Goal: Find contact information: Find contact information

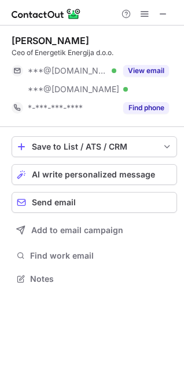
scroll to position [270, 184]
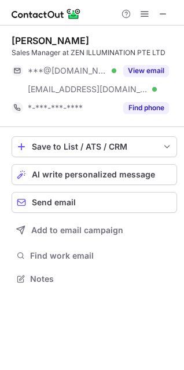
scroll to position [270, 184]
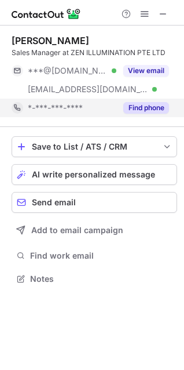
click at [134, 107] on button "Find phone" at bounding box center [146, 108] width 46 height 12
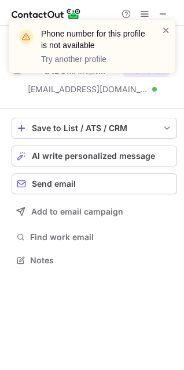
scroll to position [251, 184]
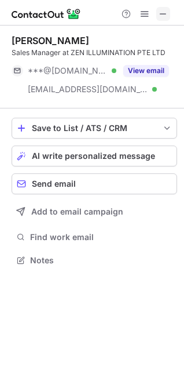
click at [166, 10] on span at bounding box center [163, 13] width 9 height 9
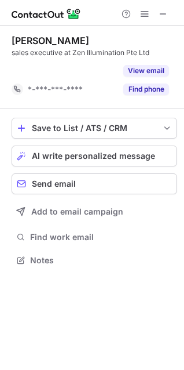
scroll to position [6, 6]
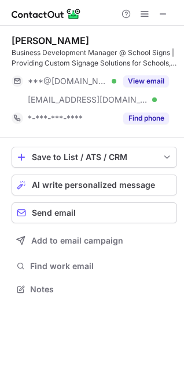
scroll to position [280, 184]
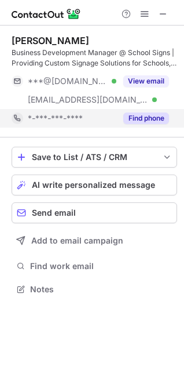
click at [134, 124] on div "Find phone" at bounding box center [142, 118] width 53 height 19
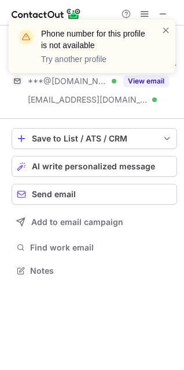
scroll to position [6, 6]
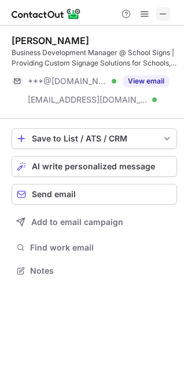
click at [170, 12] on button at bounding box center [163, 14] width 14 height 14
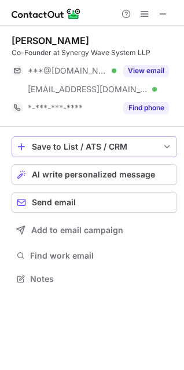
scroll to position [270, 184]
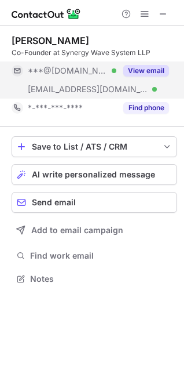
click at [141, 73] on button "View email" at bounding box center [146, 71] width 46 height 12
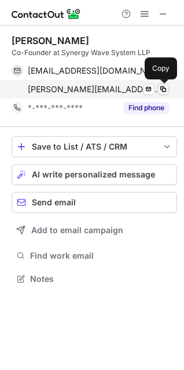
click at [163, 91] on span at bounding box center [163, 89] width 9 height 9
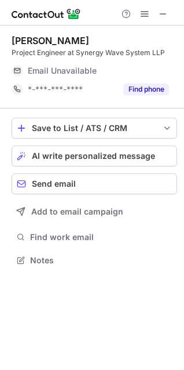
scroll to position [251, 184]
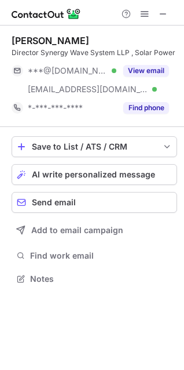
scroll to position [270, 184]
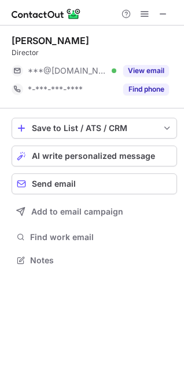
scroll to position [251, 184]
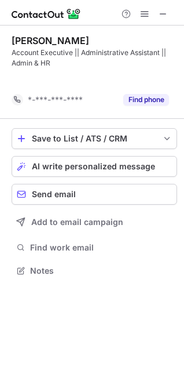
scroll to position [243, 184]
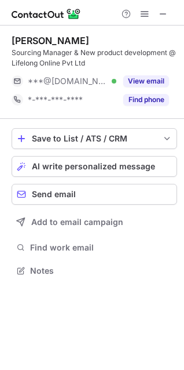
scroll to position [262, 184]
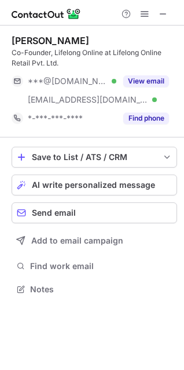
scroll to position [280, 184]
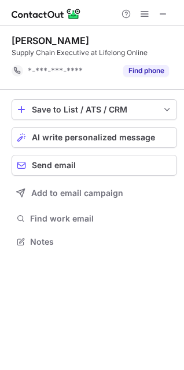
scroll to position [6, 6]
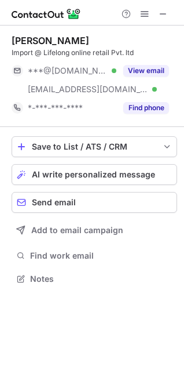
scroll to position [270, 184]
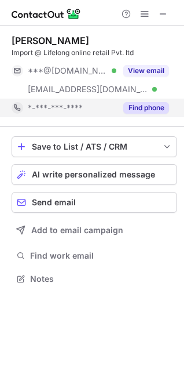
click at [143, 107] on button "Find phone" at bounding box center [146, 108] width 46 height 12
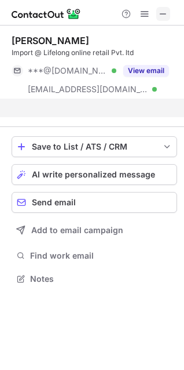
scroll to position [251, 184]
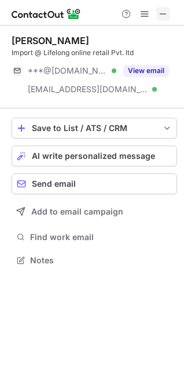
click at [165, 14] on span at bounding box center [163, 13] width 9 height 9
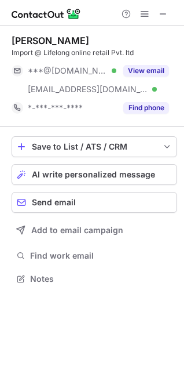
scroll to position [270, 184]
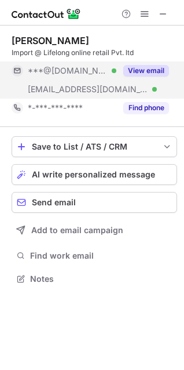
click at [153, 74] on button "View email" at bounding box center [146, 71] width 46 height 12
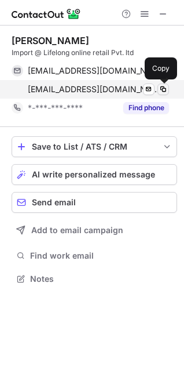
click at [164, 90] on span at bounding box center [163, 89] width 9 height 9
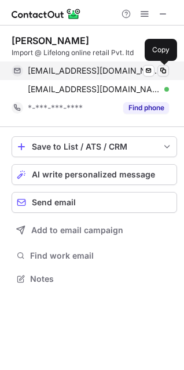
click at [163, 72] on span at bounding box center [163, 70] width 9 height 9
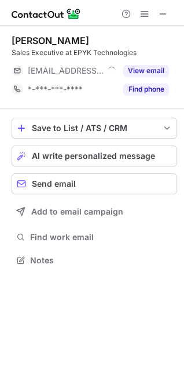
scroll to position [6, 6]
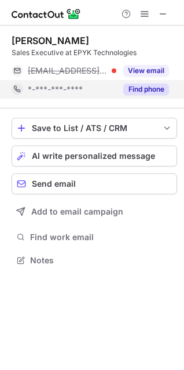
click at [153, 90] on button "Find phone" at bounding box center [146, 89] width 46 height 12
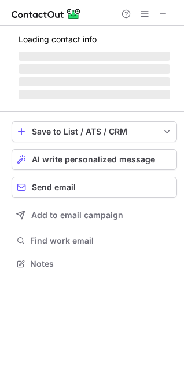
scroll to position [6, 6]
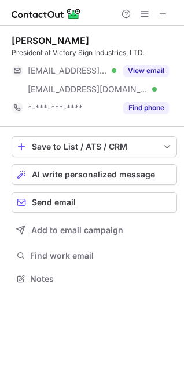
scroll to position [270, 184]
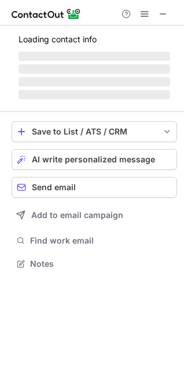
scroll to position [6, 6]
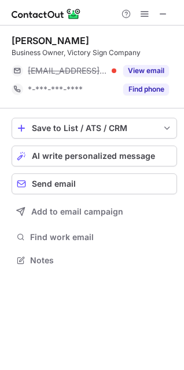
scroll to position [251, 184]
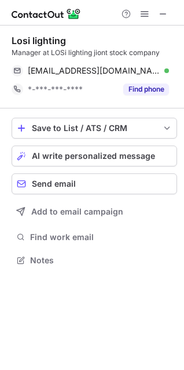
scroll to position [251, 184]
